Goal: Check status: Check status

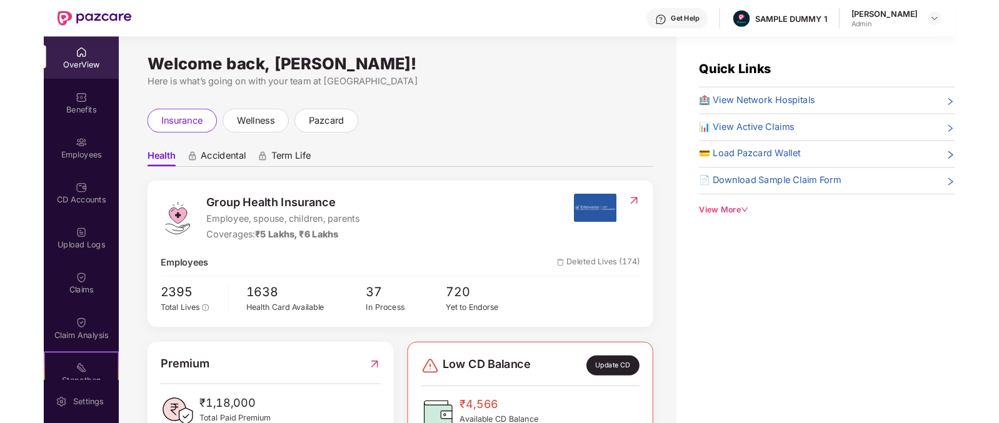
scroll to position [64, 0]
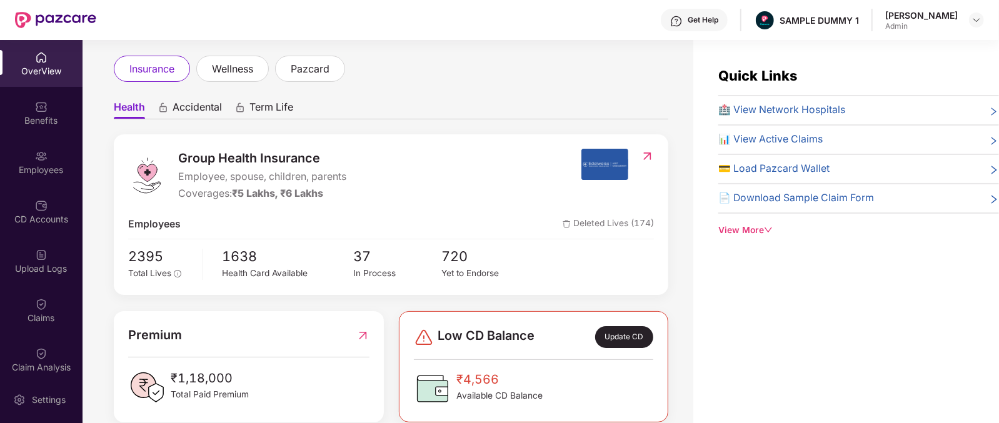
click at [199, 151] on span "Group Health Insurance" at bounding box center [262, 158] width 168 height 19
click at [201, 106] on span "Accidental" at bounding box center [197, 110] width 49 height 18
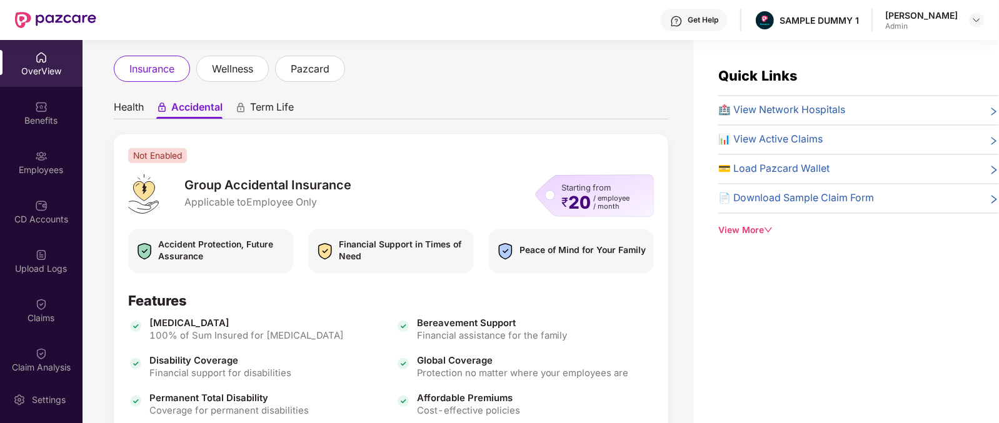
click at [272, 111] on span "Term Life" at bounding box center [272, 110] width 44 height 18
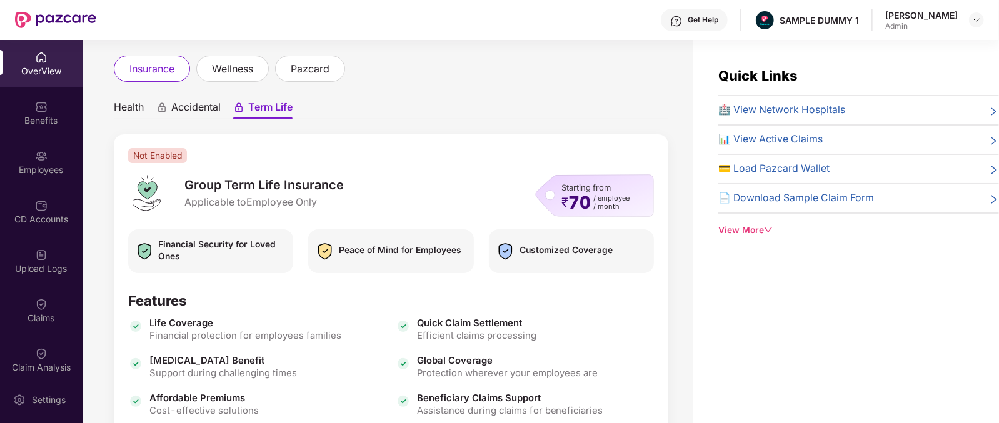
click at [136, 103] on span "Health" at bounding box center [129, 110] width 30 height 18
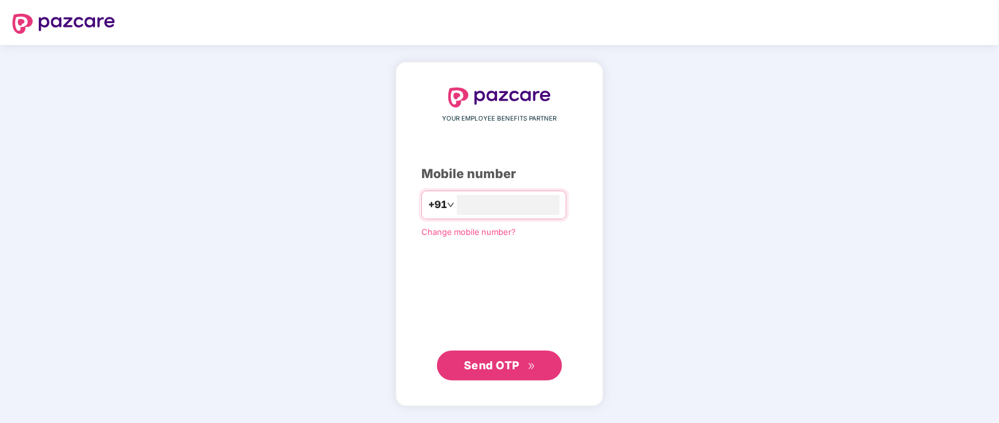
type input "*"
type input "**********"
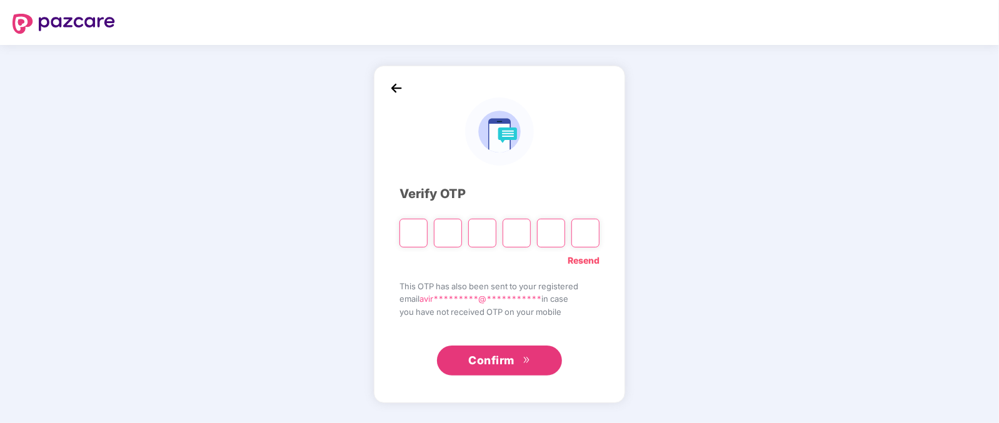
type input "*"
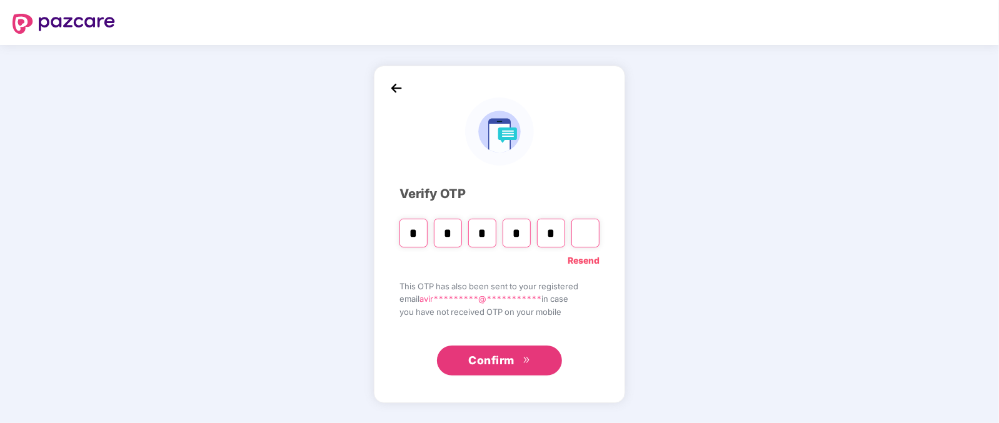
type input "*"
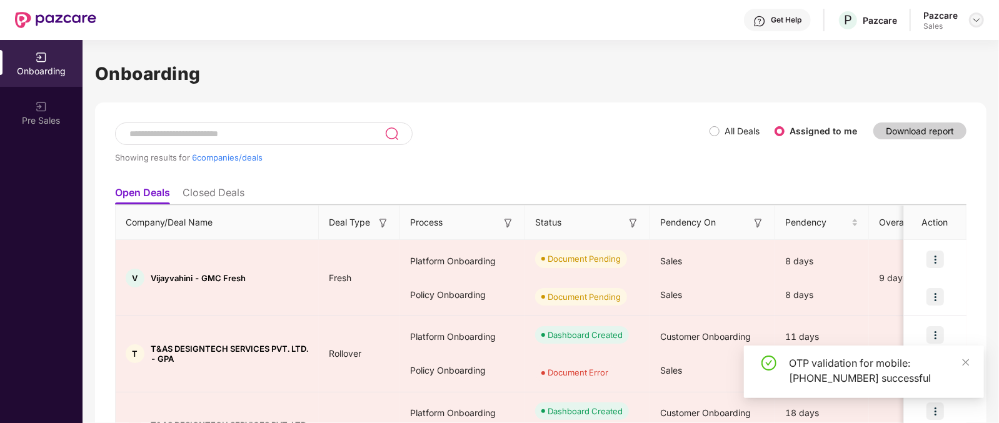
click at [975, 25] on div at bounding box center [976, 20] width 15 height 15
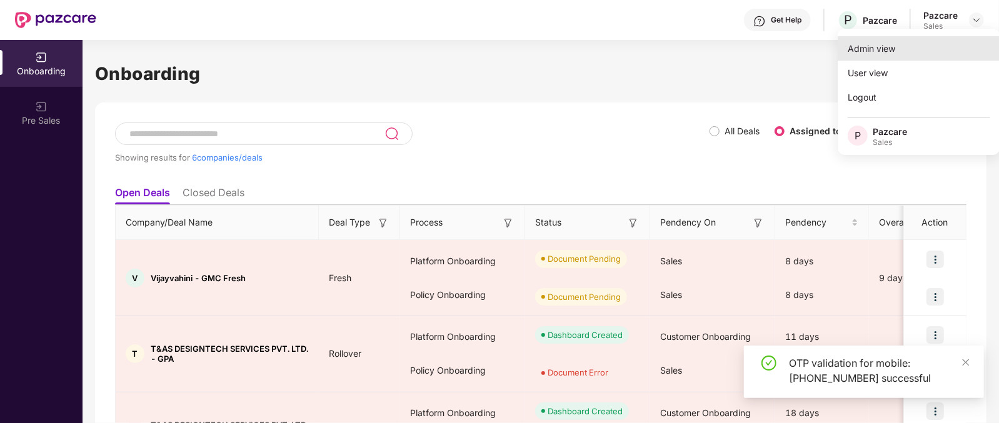
click at [873, 43] on div "Admin view" at bounding box center [919, 48] width 163 height 24
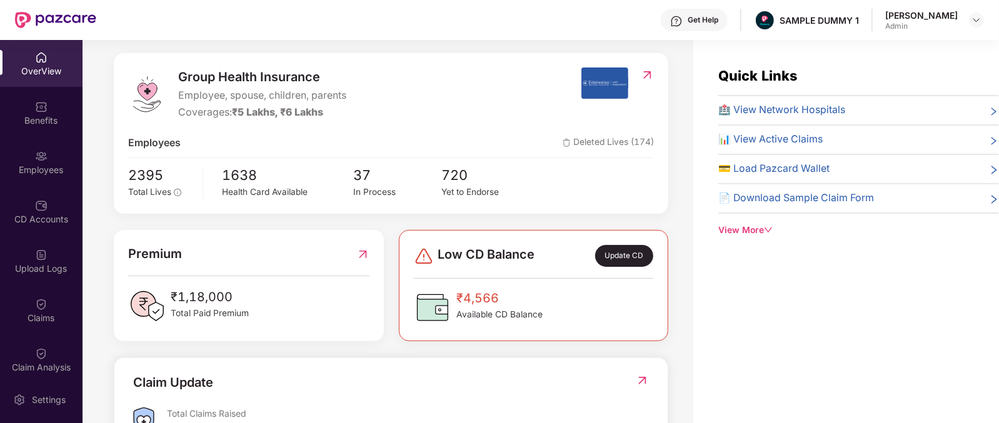
scroll to position [145, 0]
click at [188, 74] on span "Group Health Insurance" at bounding box center [262, 77] width 168 height 19
click at [211, 112] on div "Coverages: ₹5 Lakhs, ₹6 Lakhs" at bounding box center [262, 113] width 168 height 16
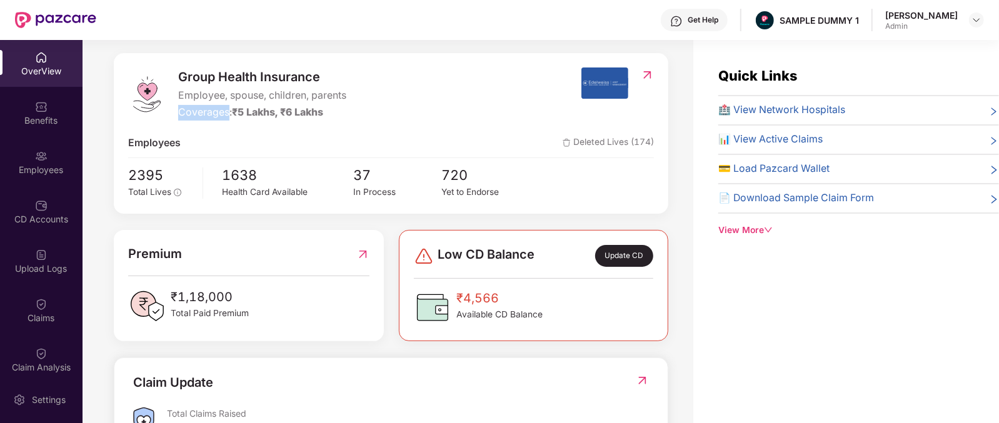
click at [211, 112] on div "Coverages: ₹5 Lakhs, ₹6 Lakhs" at bounding box center [262, 113] width 168 height 16
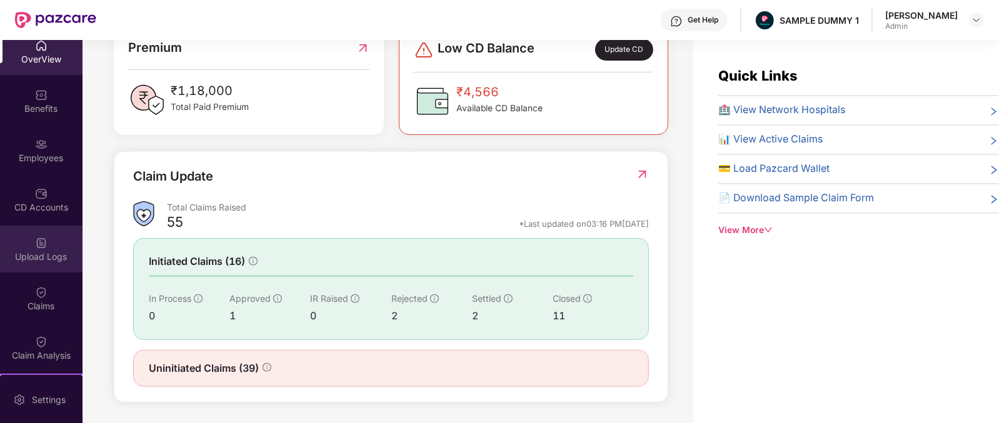
scroll to position [71, 0]
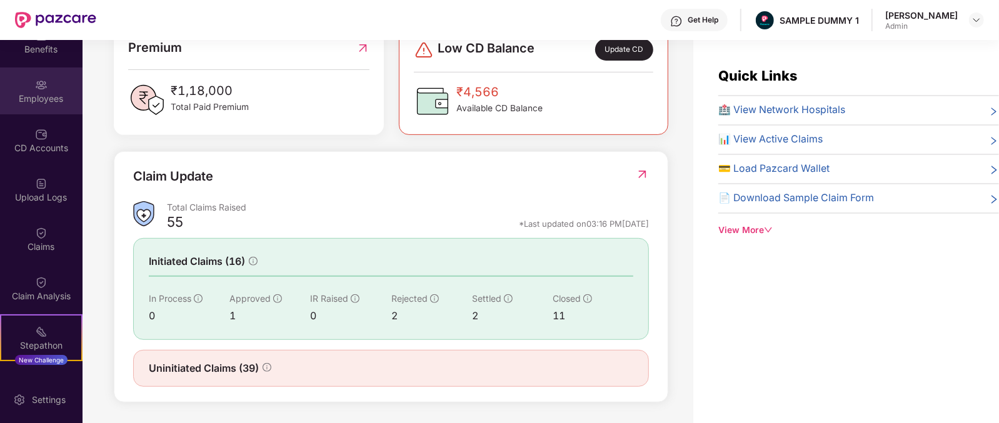
click at [34, 76] on div "Employees" at bounding box center [41, 91] width 83 height 47
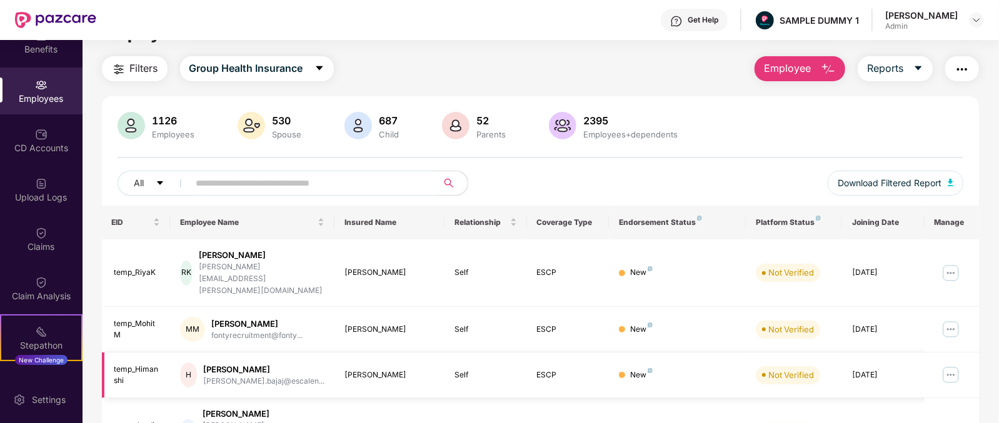
scroll to position [26, 0]
click at [776, 67] on span "Employee" at bounding box center [787, 70] width 47 height 16
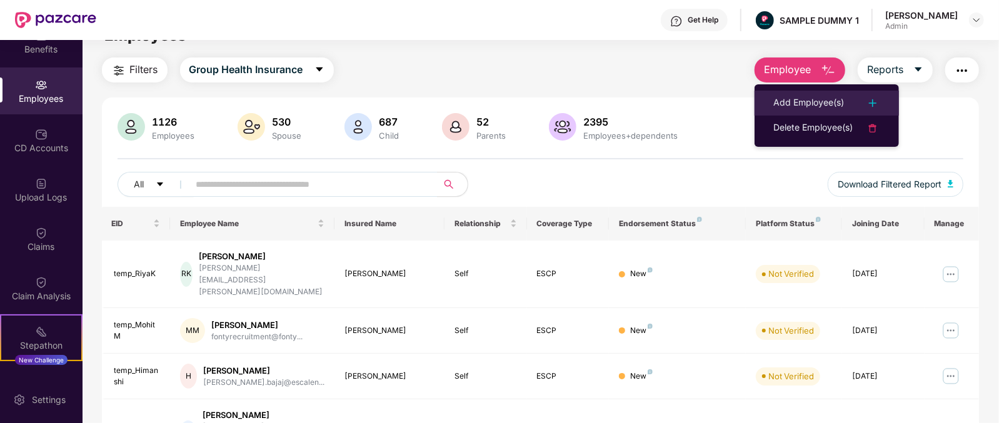
click at [834, 101] on div "Add Employee(s)" at bounding box center [808, 103] width 71 height 15
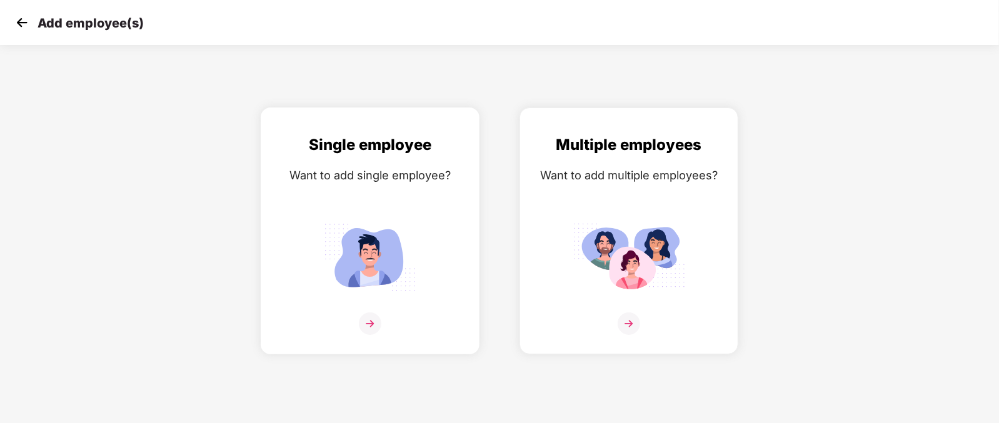
click at [369, 198] on div "Single employee Want to add single employee?" at bounding box center [370, 242] width 193 height 218
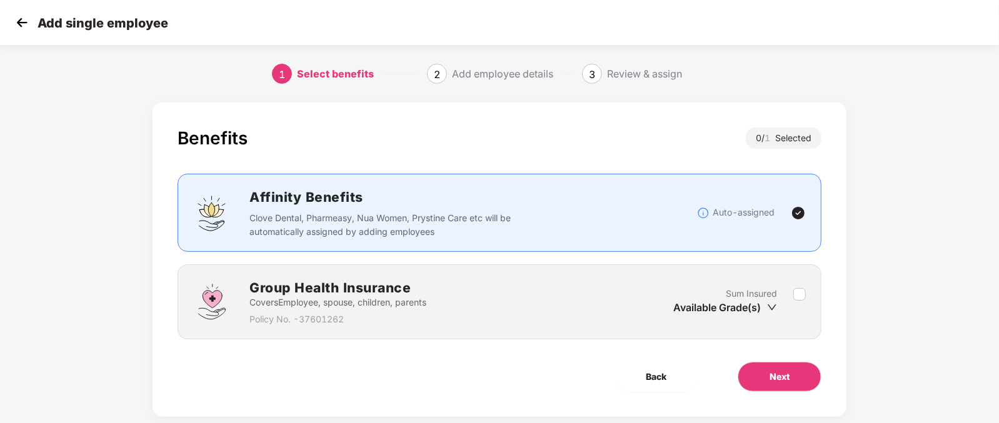
scroll to position [25, 0]
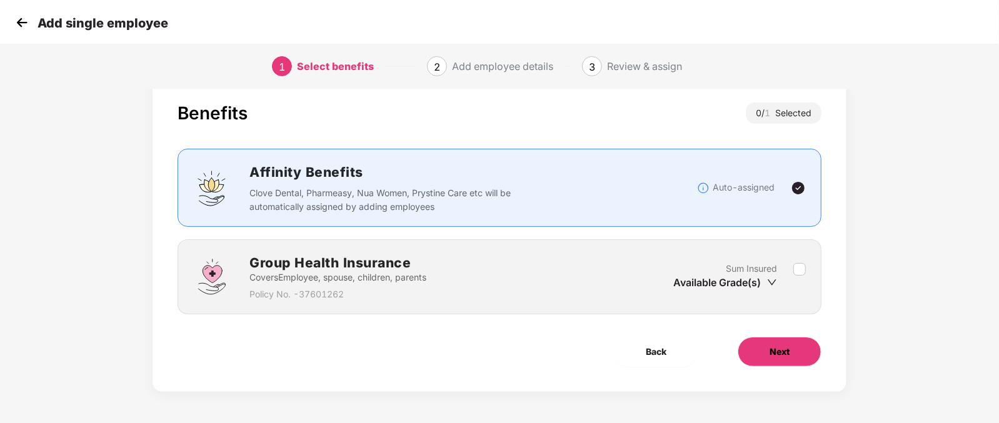
click at [772, 350] on span "Next" at bounding box center [780, 352] width 20 height 14
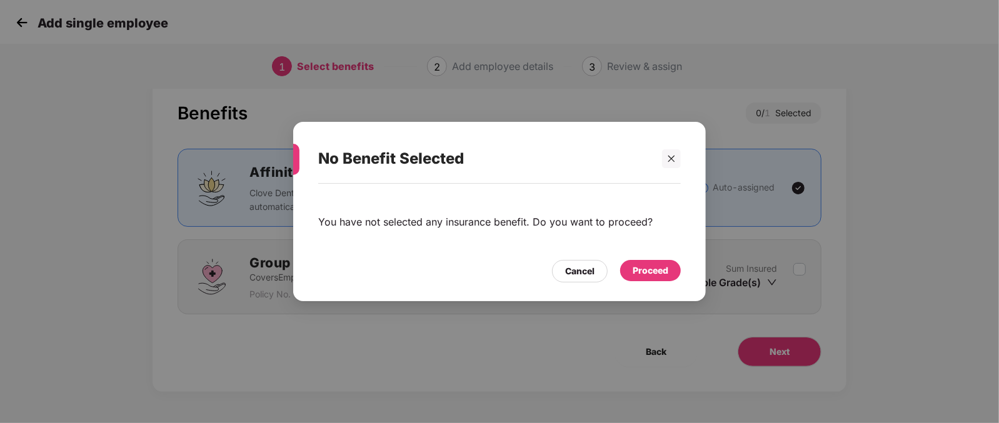
click at [651, 278] on div "Proceed" at bounding box center [650, 270] width 61 height 21
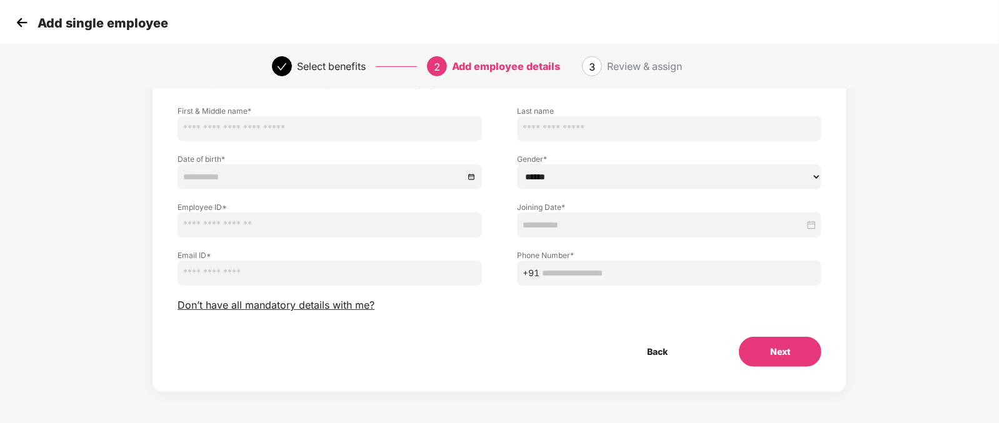
scroll to position [0, 1]
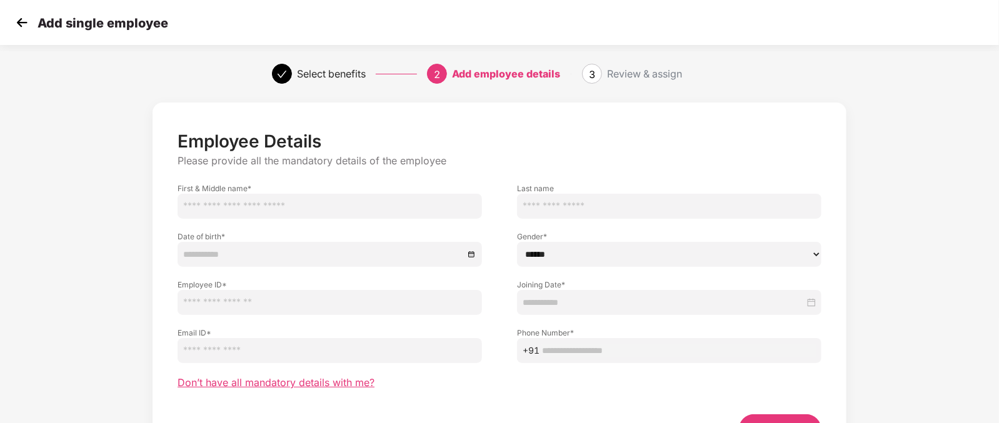
click at [263, 382] on span "Don’t have all mandatory details with me?" at bounding box center [276, 382] width 197 height 13
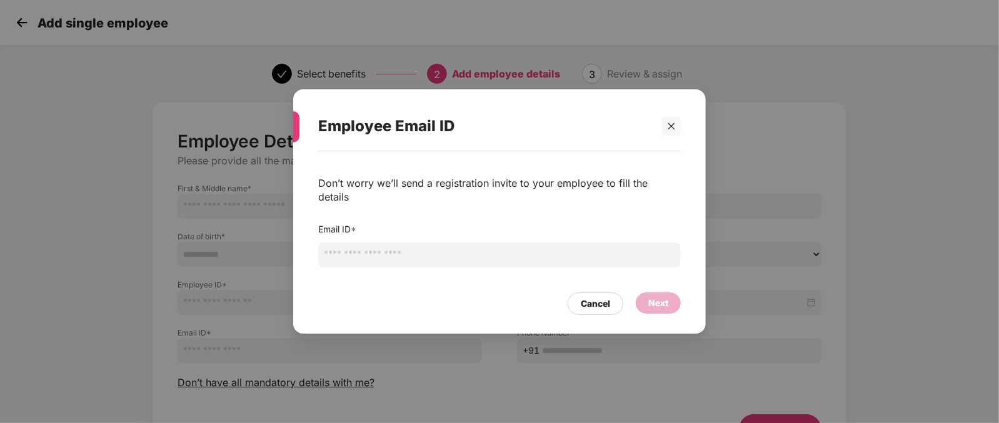
click at [379, 253] on input "email" at bounding box center [499, 255] width 363 height 25
click at [235, 203] on div "Employee Email ID Don’t worry we’ll send a registration invite to your employee…" at bounding box center [499, 211] width 999 height 423
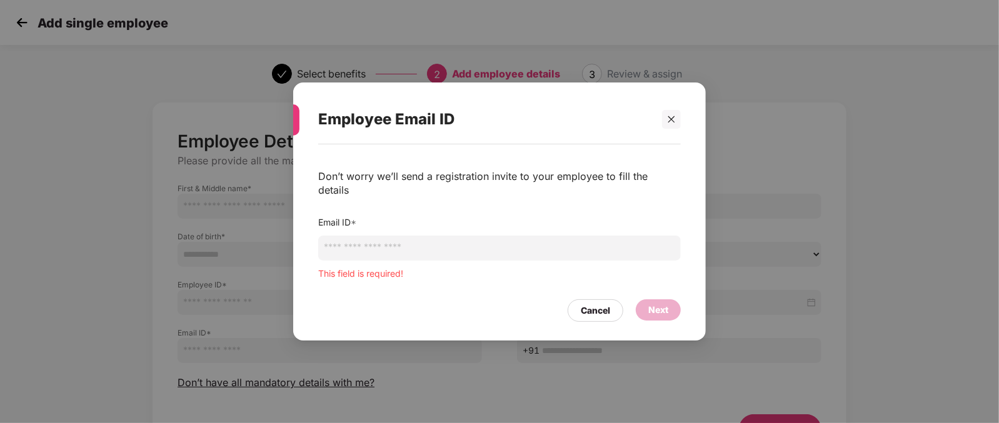
click at [145, 200] on div "Employee Email ID Don’t worry we’ll send a registration invite to your employee…" at bounding box center [499, 211] width 999 height 423
click at [665, 123] on div at bounding box center [671, 119] width 19 height 19
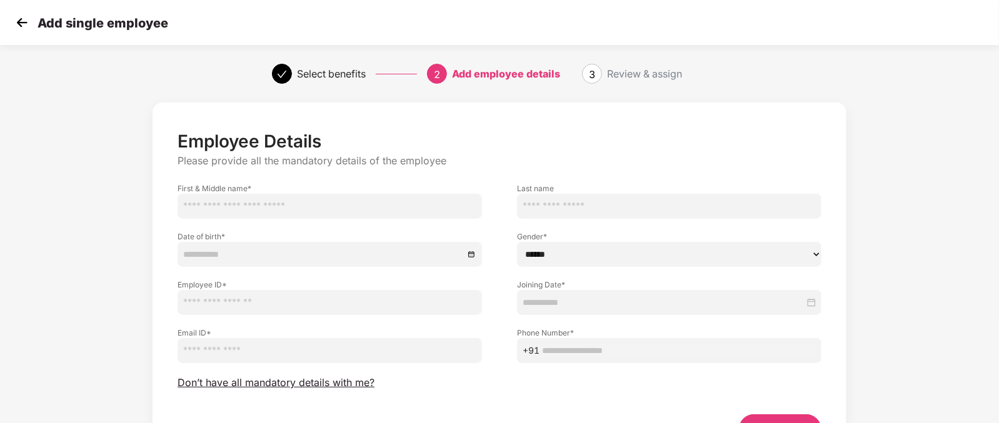
scroll to position [78, 1]
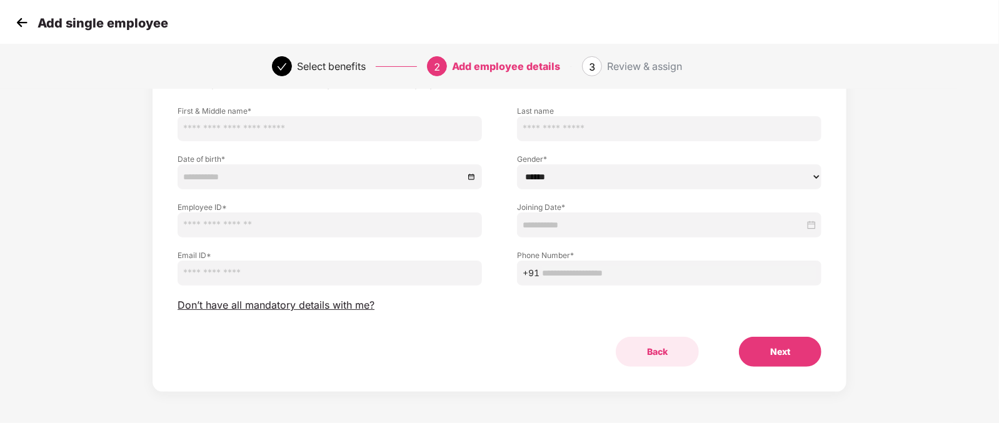
click at [652, 356] on button "Back" at bounding box center [657, 352] width 83 height 30
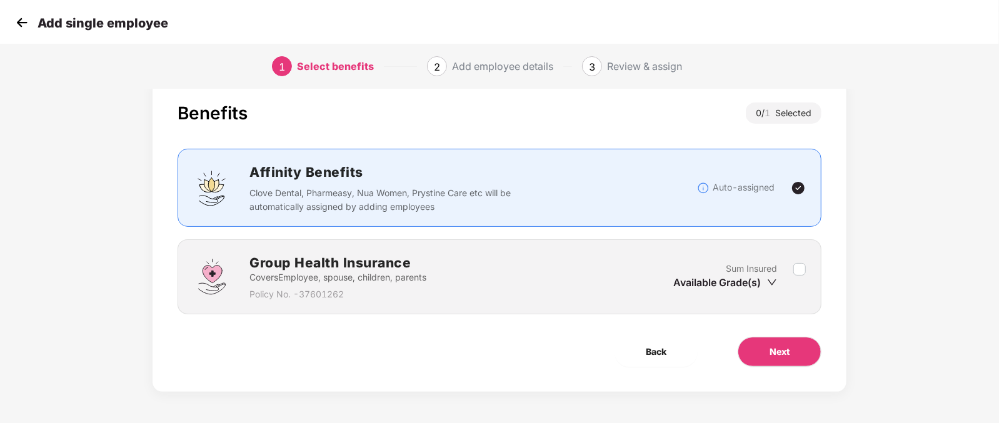
scroll to position [25, 1]
click at [680, 351] on button "Back" at bounding box center [656, 352] width 83 height 30
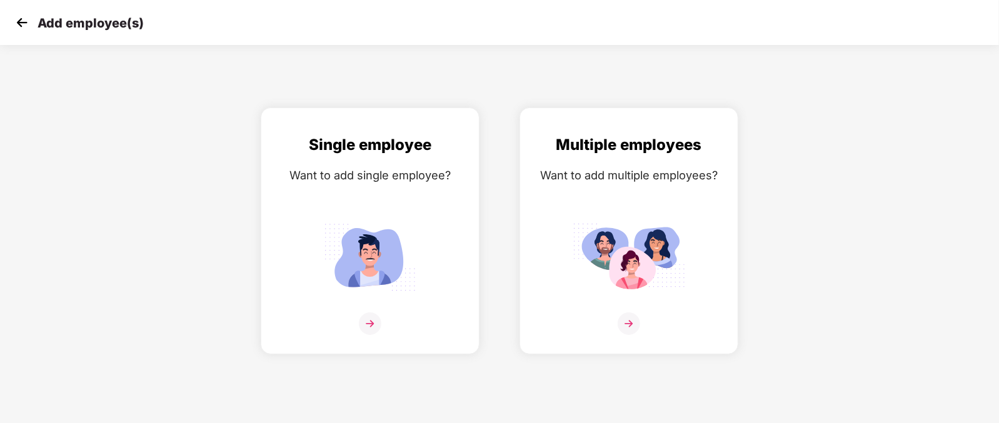
click at [19, 23] on img at bounding box center [22, 22] width 19 height 19
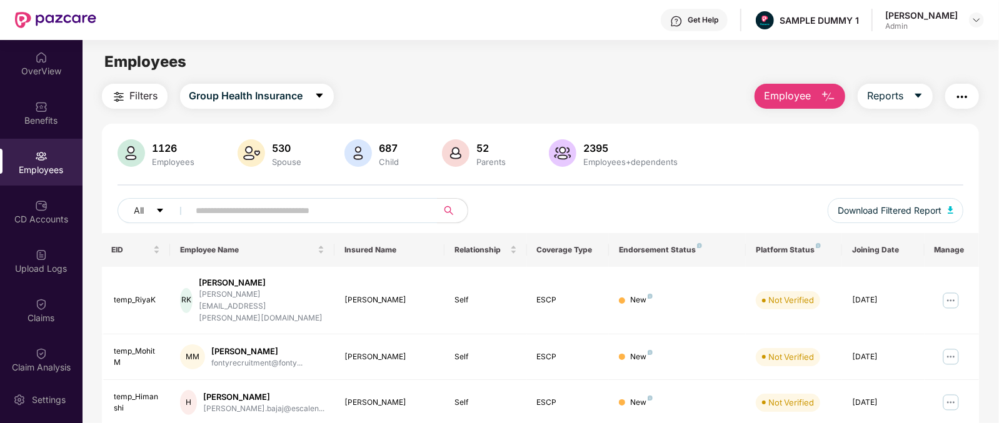
click at [822, 87] on button "Employee" at bounding box center [800, 96] width 91 height 25
click at [578, 48] on main "Employees Filters Group Health Insurance Employee Reports 1126 Employees 530 Sp…" at bounding box center [541, 251] width 916 height 423
click at [898, 92] on span "Reports" at bounding box center [885, 96] width 36 height 16
click at [972, 104] on button "button" at bounding box center [962, 96] width 34 height 25
click at [710, 88] on div "Filters Group Health Insurance Employee Reports" at bounding box center [541, 96] width 878 height 25
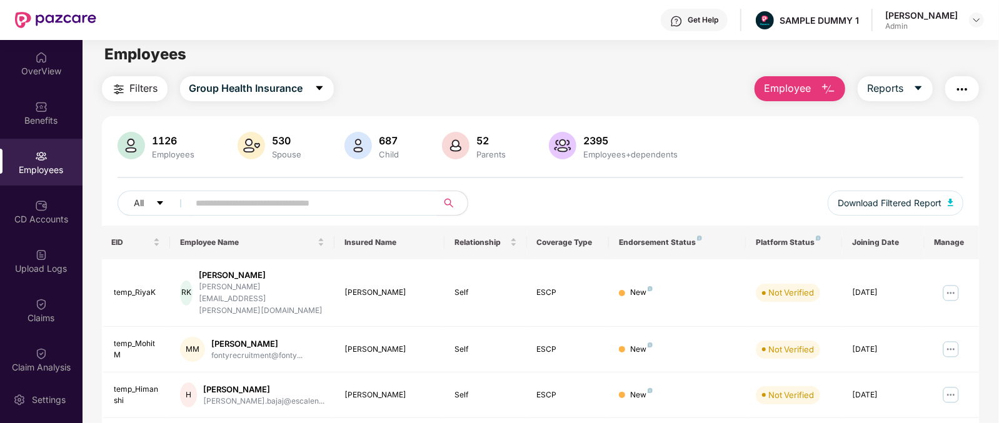
scroll to position [7, 0]
click at [811, 98] on button "Employee" at bounding box center [800, 89] width 91 height 25
click at [727, 92] on div "Filters Group Health Insurance Employee Reports" at bounding box center [541, 89] width 878 height 25
click at [41, 394] on div "Settings" at bounding box center [48, 400] width 41 height 13
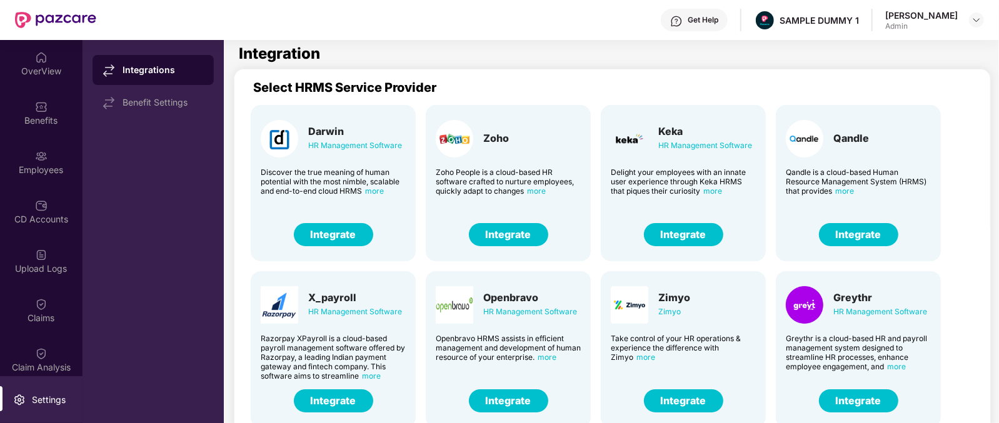
click at [682, 236] on button "Integrate" at bounding box center [683, 234] width 79 height 23
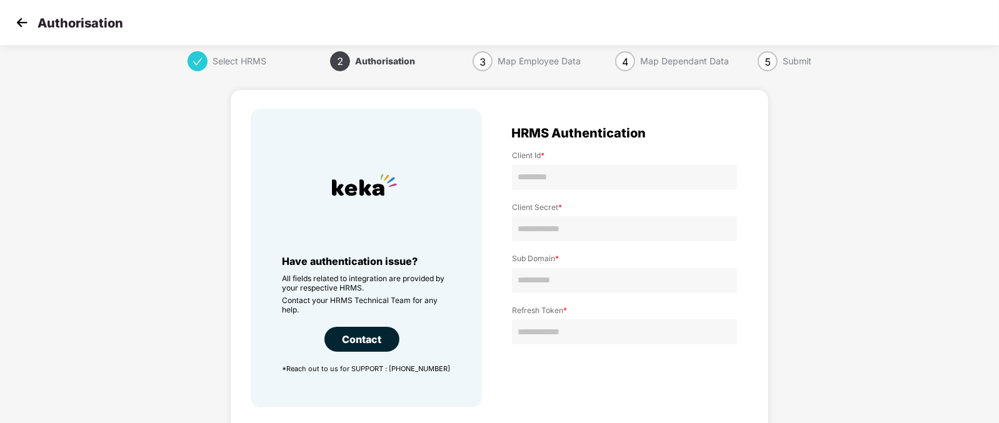
click at [22, 19] on img at bounding box center [22, 22] width 19 height 19
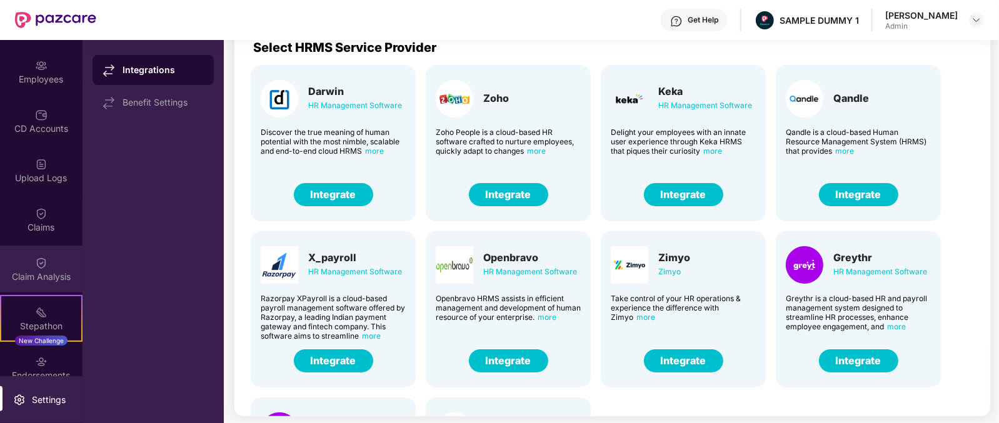
scroll to position [90, 0]
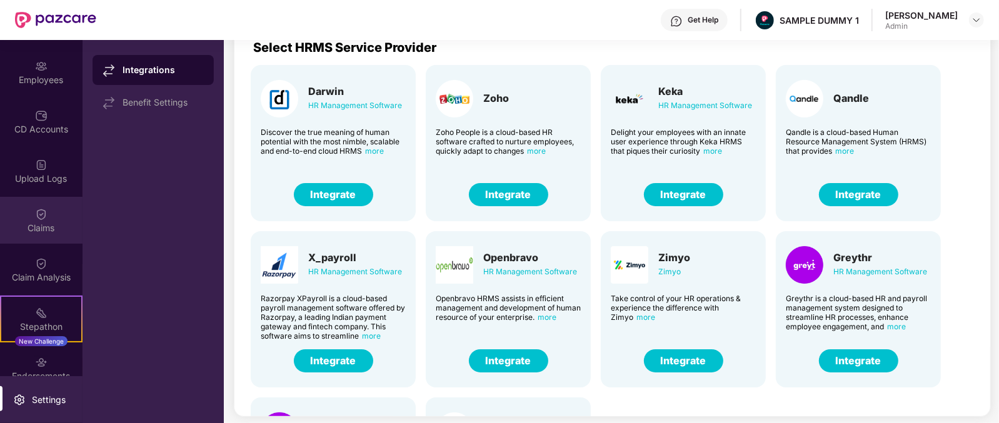
click at [44, 228] on div "Claims" at bounding box center [41, 228] width 83 height 13
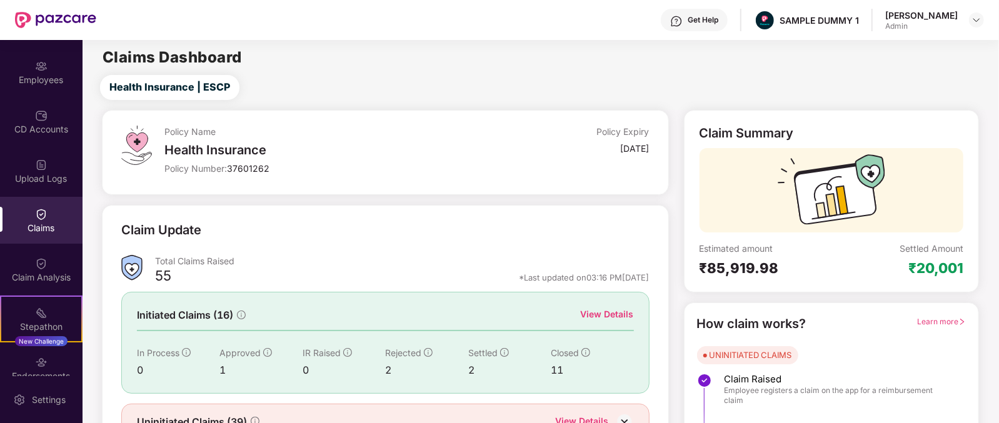
scroll to position [66, 0]
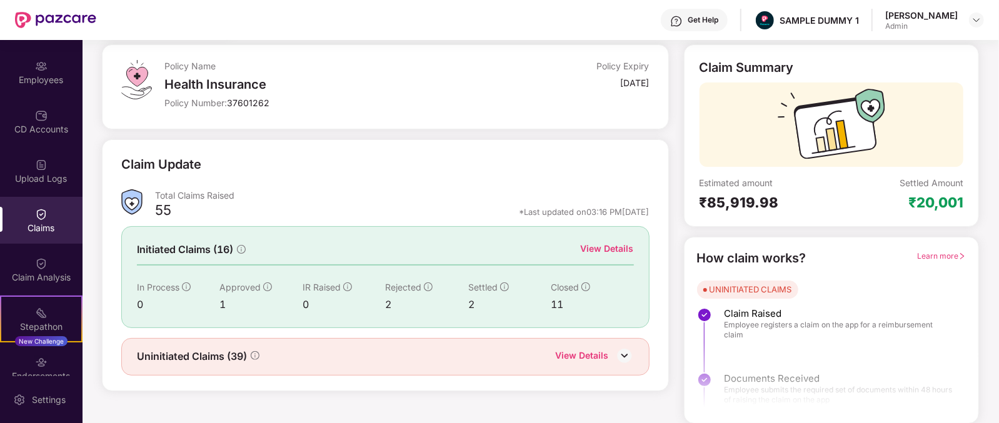
click at [619, 243] on div "View Details" at bounding box center [607, 249] width 53 height 14
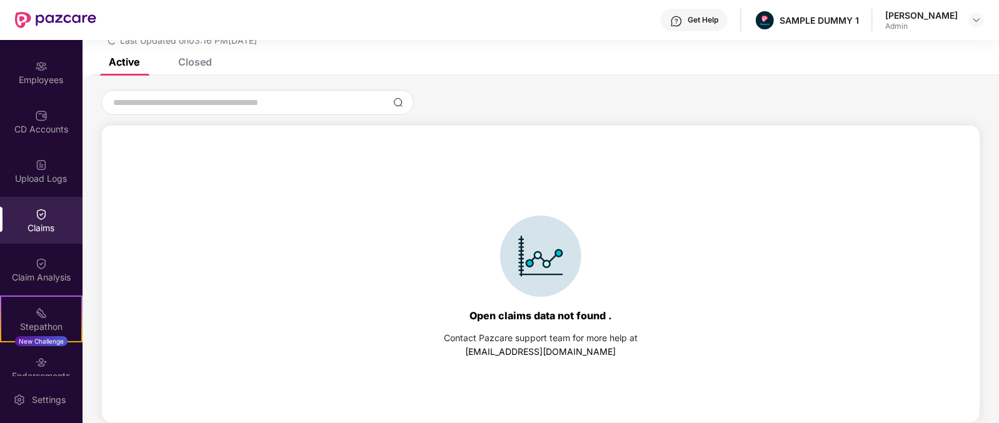
scroll to position [53, 0]
click at [203, 62] on div "Closed" at bounding box center [195, 62] width 34 height 13
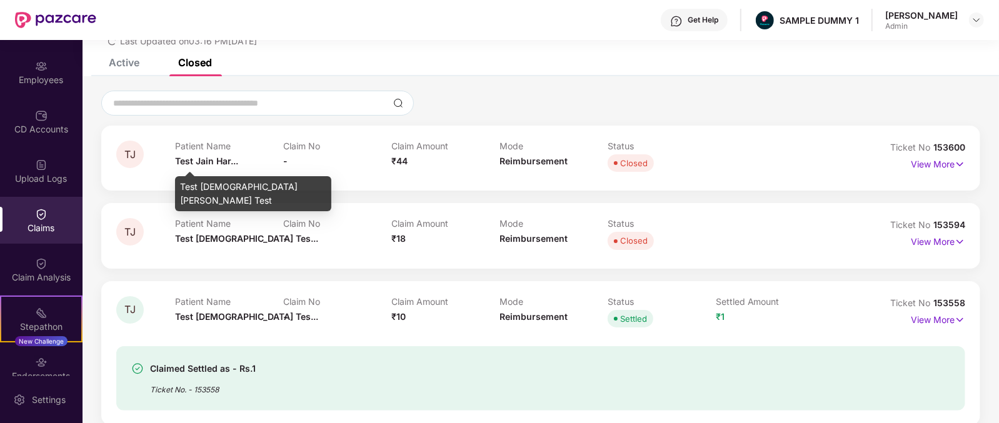
click at [188, 158] on span "Test Jain Har..." at bounding box center [206, 161] width 63 height 11
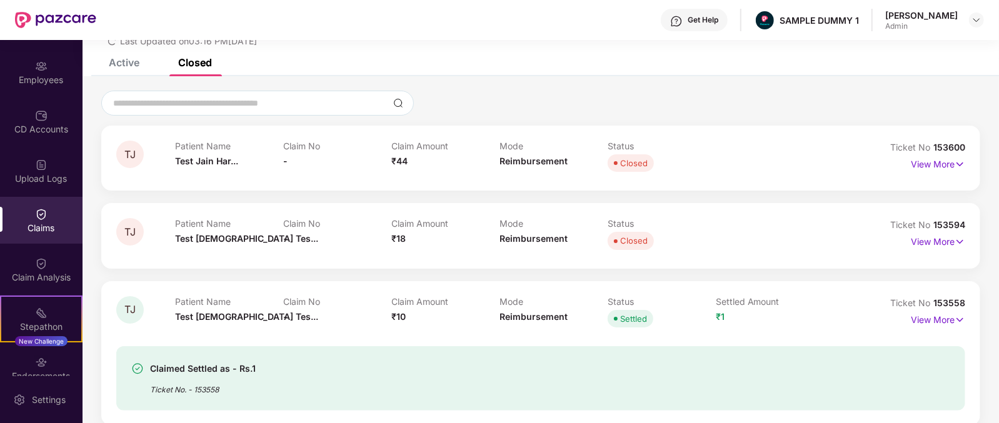
click at [405, 161] on span "₹44" at bounding box center [399, 161] width 16 height 11
click at [520, 157] on span "Reimbursement" at bounding box center [534, 161] width 68 height 11
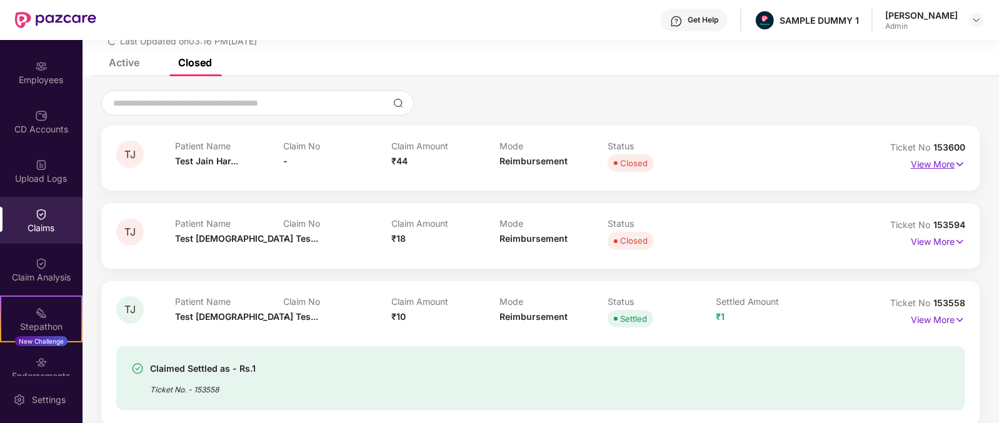
click at [916, 160] on p "View More" at bounding box center [938, 162] width 54 height 17
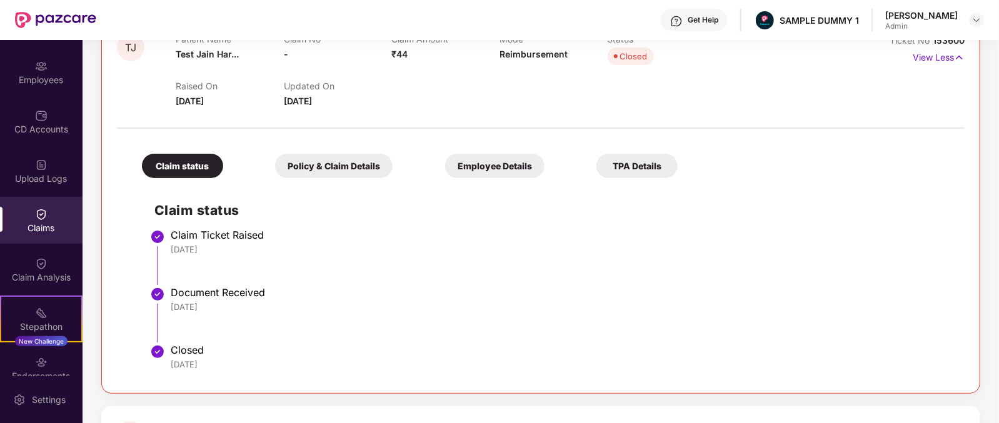
scroll to position [161, 0]
click at [317, 172] on div "Policy & Claim Details" at bounding box center [334, 165] width 118 height 24
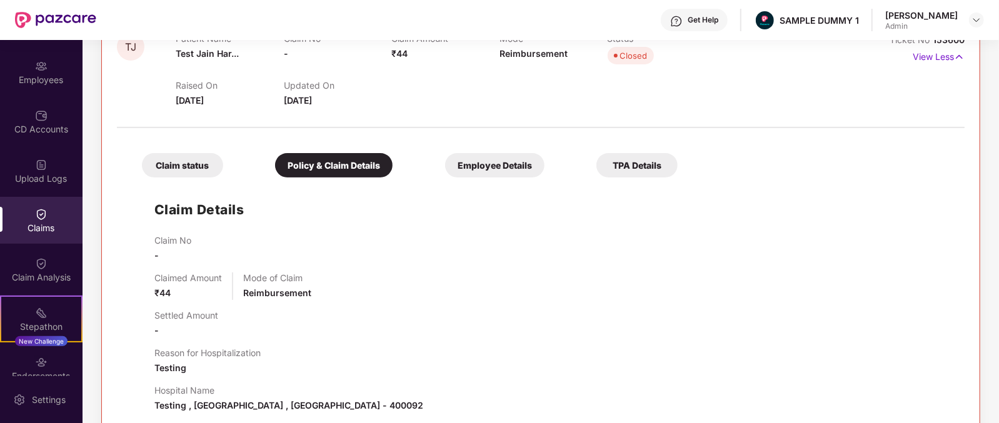
click at [445, 153] on div "Employee Details" at bounding box center [494, 165] width 99 height 24
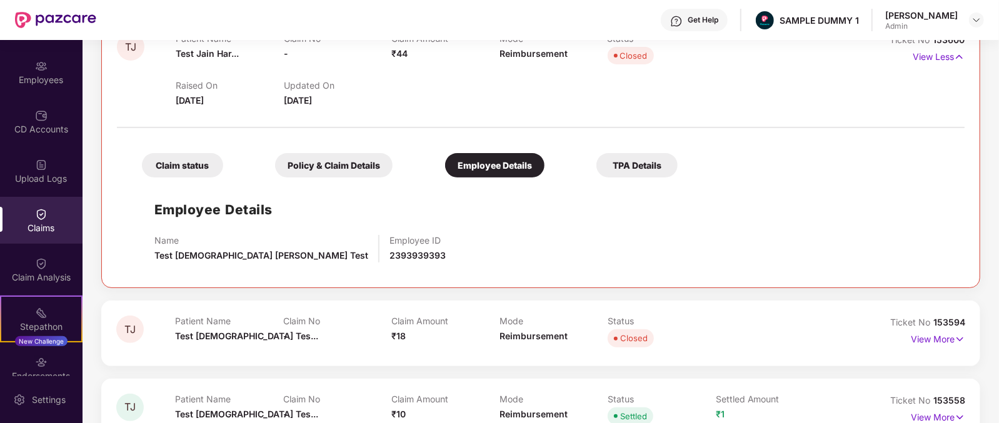
click at [597, 153] on div "TPA Details" at bounding box center [637, 165] width 81 height 24
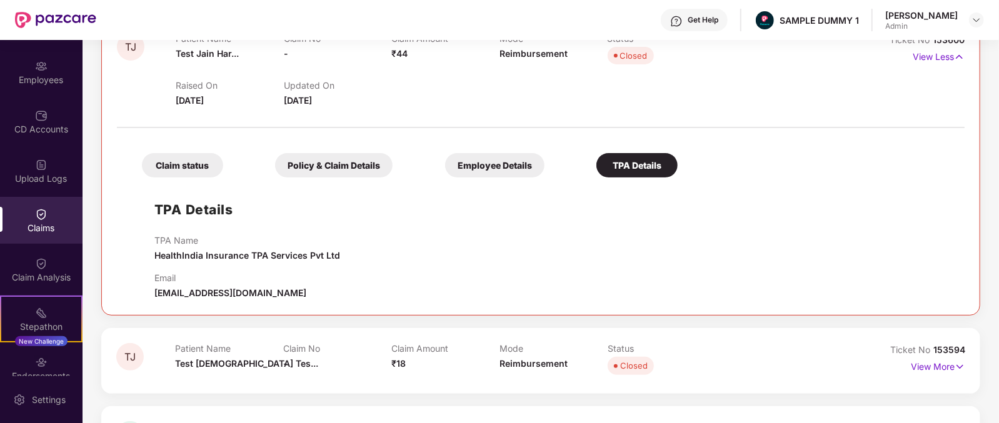
click at [181, 163] on div "Claim status" at bounding box center [182, 165] width 81 height 24
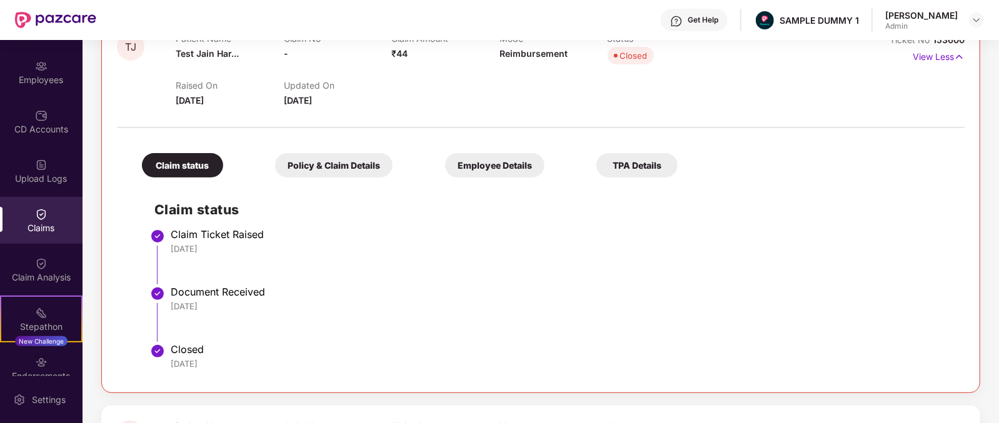
click at [718, 16] on div "Get Help" at bounding box center [703, 20] width 31 height 10
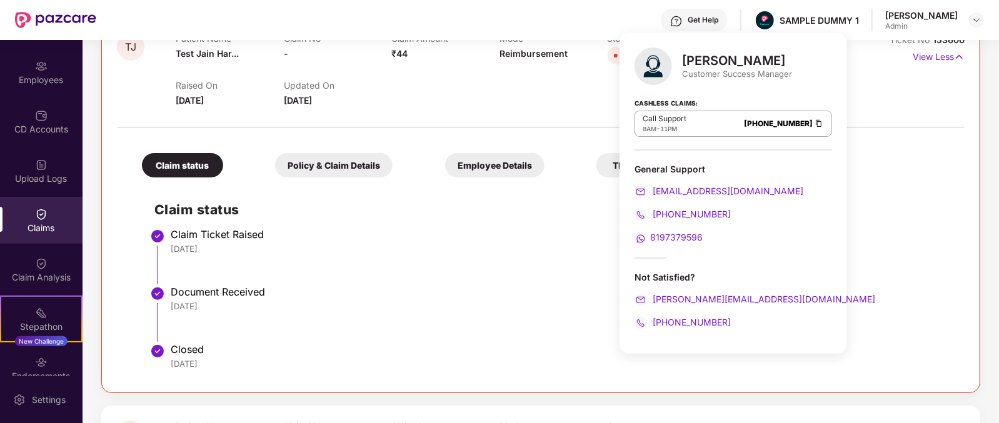
click at [697, 60] on div "[PERSON_NAME]" at bounding box center [737, 60] width 110 height 15
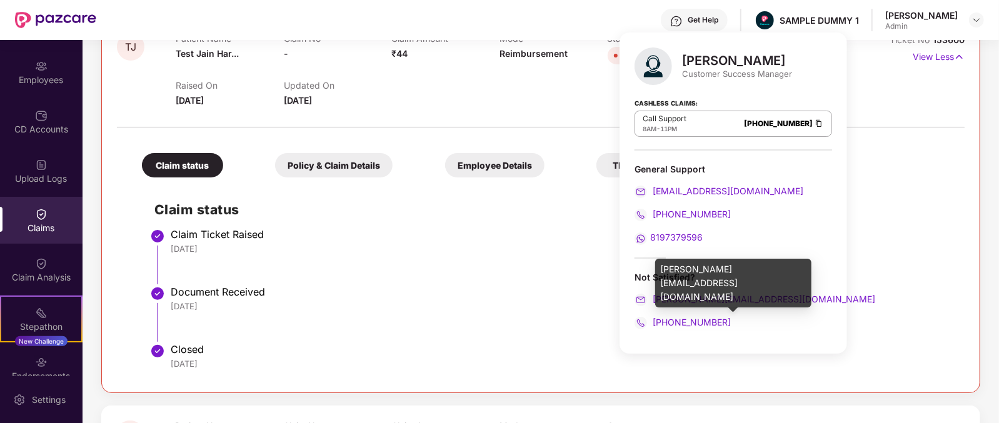
click at [784, 300] on div "[PERSON_NAME][EMAIL_ADDRESS][DOMAIN_NAME]" at bounding box center [734, 300] width 198 height 14
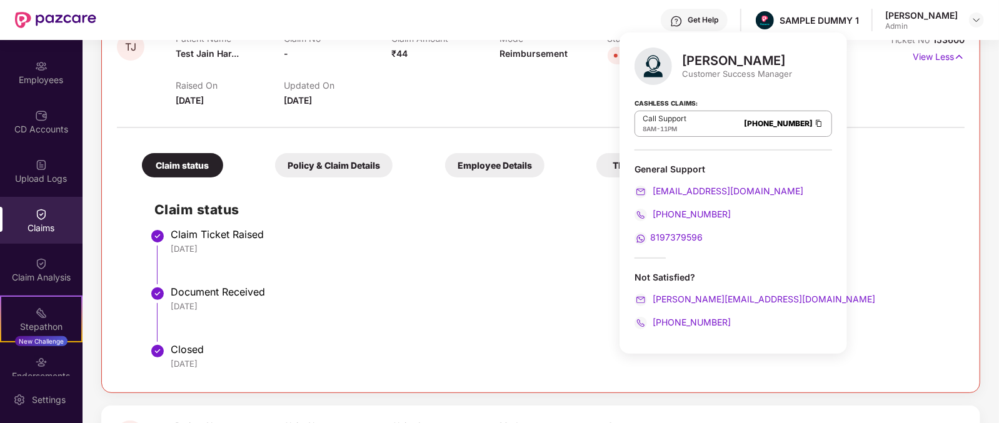
click at [756, 326] on div "[PHONE_NUMBER]" at bounding box center [734, 323] width 198 height 14
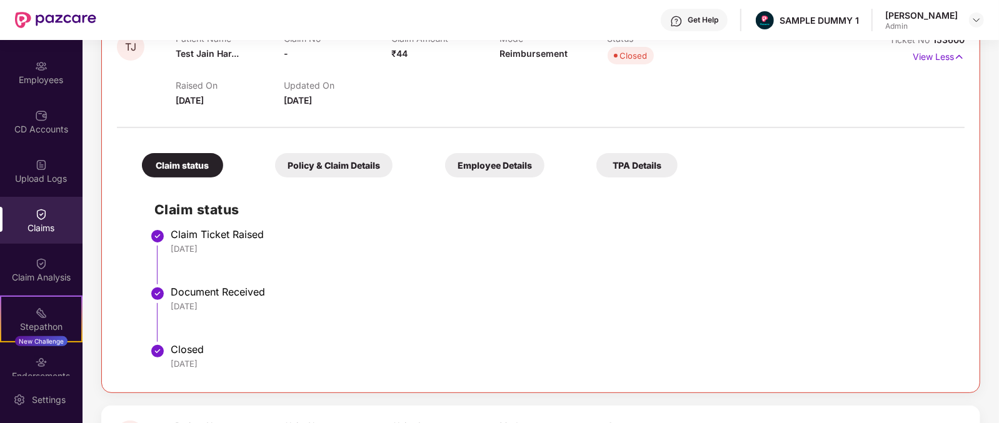
click at [438, 271] on li "Claim Ticket Raised 26 Jun 2025" at bounding box center [553, 262] width 798 height 58
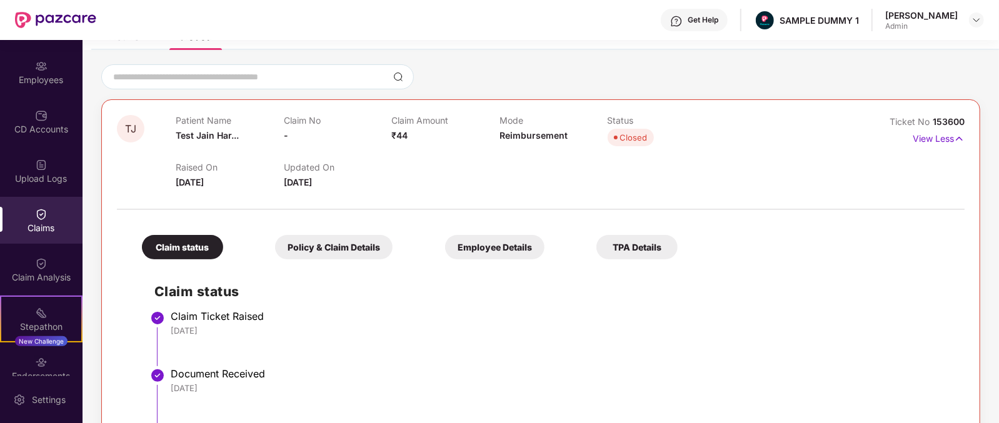
scroll to position [0, 0]
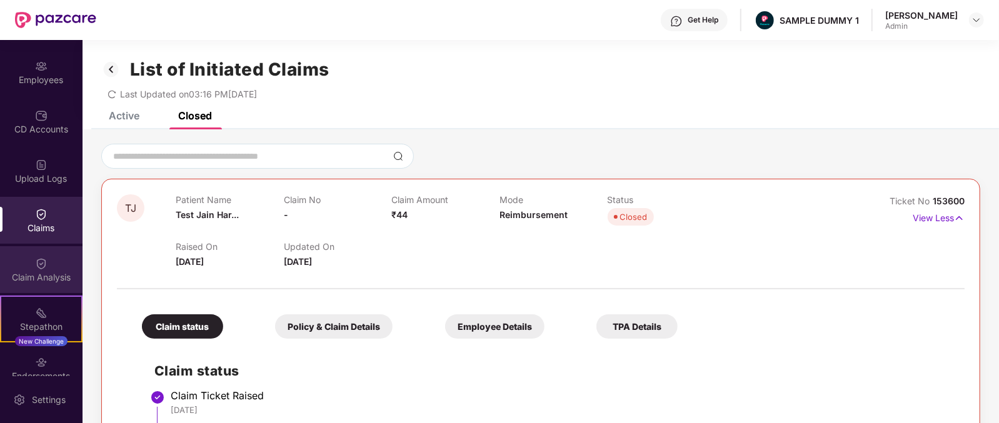
click at [32, 254] on div "Claim Analysis" at bounding box center [41, 269] width 83 height 47
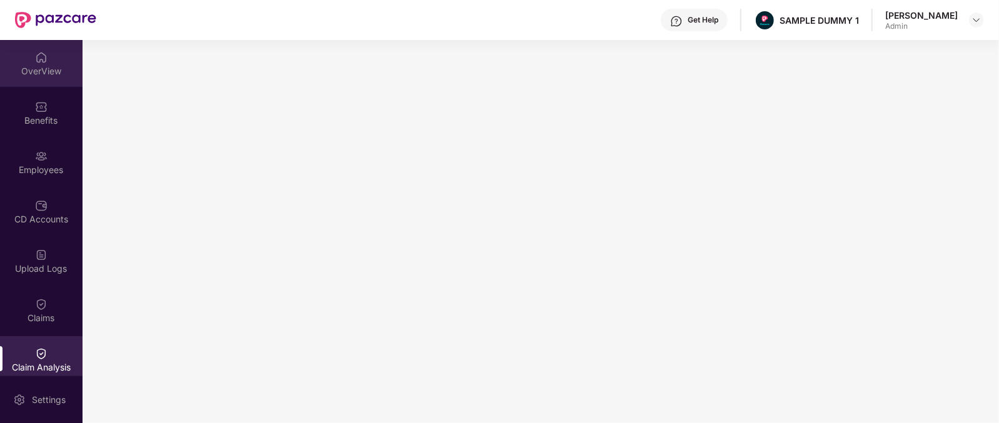
click at [41, 52] on img at bounding box center [41, 57] width 13 height 13
